Goal: Check status: Check status

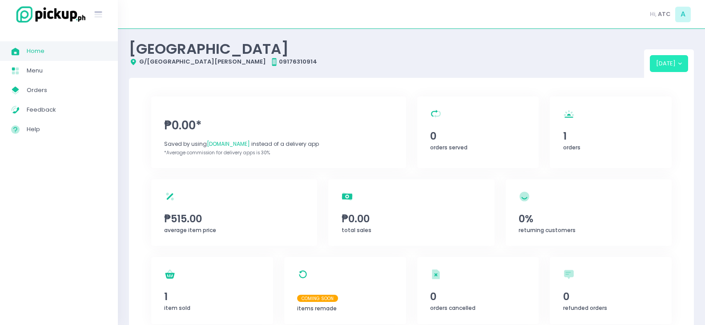
click at [667, 66] on button "[DATE]" at bounding box center [668, 63] width 39 height 17
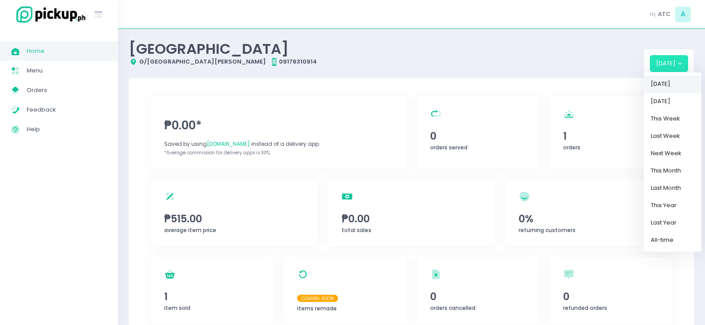
click at [666, 80] on link "[DATE]" at bounding box center [672, 84] width 58 height 17
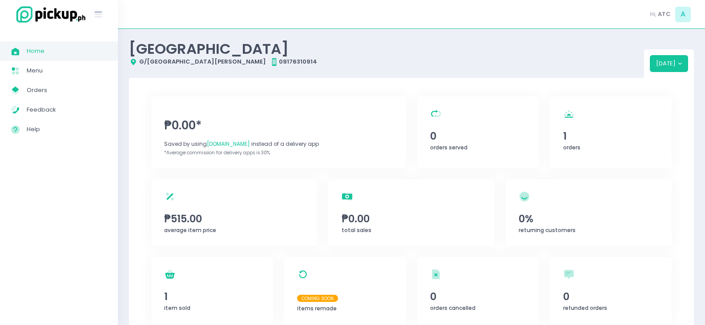
click at [36, 50] on span "Home" at bounding box center [67, 51] width 80 height 12
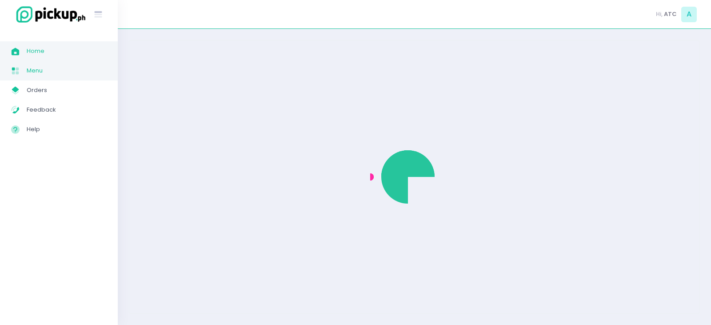
click at [32, 71] on span "Menu" at bounding box center [67, 71] width 80 height 12
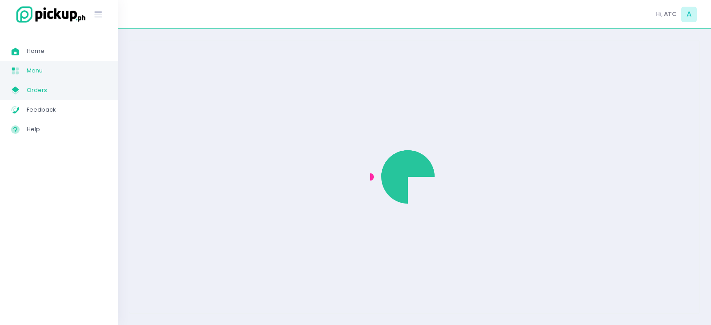
click at [35, 92] on span "Orders" at bounding box center [67, 90] width 80 height 12
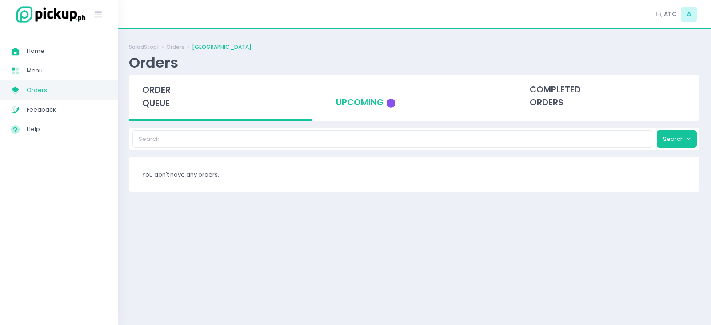
click at [380, 111] on div "upcoming 1" at bounding box center [414, 97] width 183 height 44
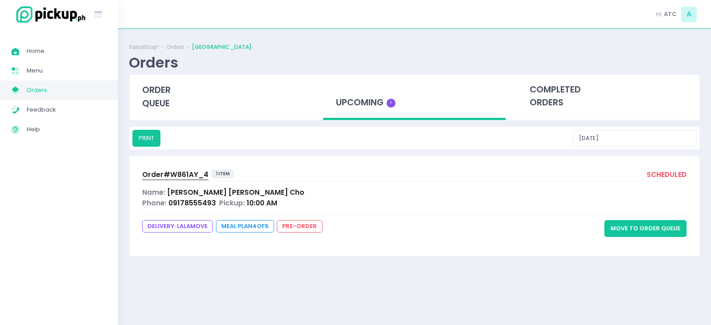
click at [172, 176] on span "Order# W861AY_4" at bounding box center [175, 174] width 66 height 9
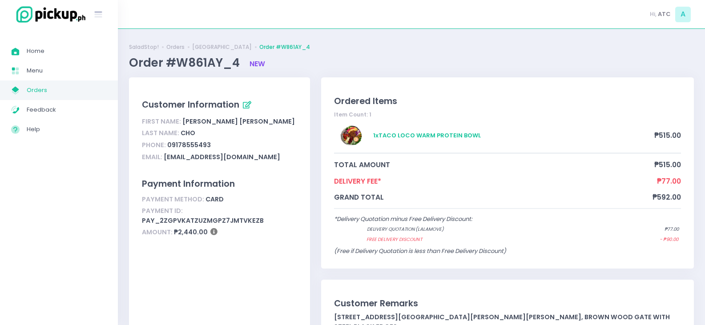
click at [26, 87] on span "My Store Created with Sketch." at bounding box center [19, 90] width 16 height 12
